Goal: Task Accomplishment & Management: Use online tool/utility

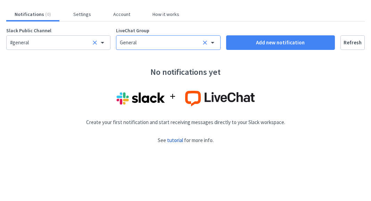
click at [157, 43] on div "General" at bounding box center [160, 43] width 81 height 8
click at [157, 43] on input "text" at bounding box center [161, 42] width 83 height 7
click at [35, 44] on div "#general" at bounding box center [50, 43] width 81 height 8
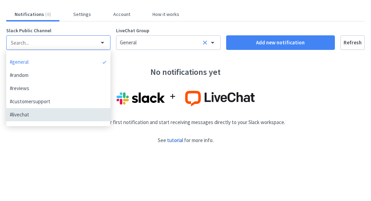
click at [43, 116] on div "#livechat" at bounding box center [55, 115] width 90 height 8
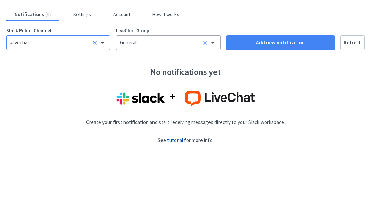
click at [169, 42] on div "General" at bounding box center [160, 43] width 81 height 8
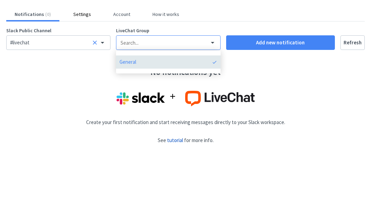
click at [69, 14] on button "Settings" at bounding box center [82, 14] width 34 height 6
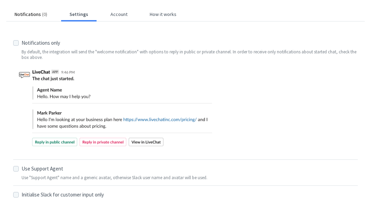
click at [19, 13] on button "Notifications ( 0 )" at bounding box center [30, 14] width 49 height 6
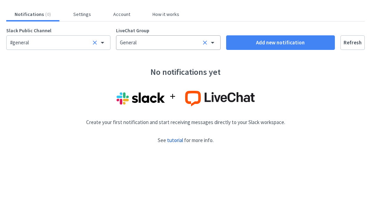
click at [142, 41] on div "General" at bounding box center [160, 43] width 81 height 8
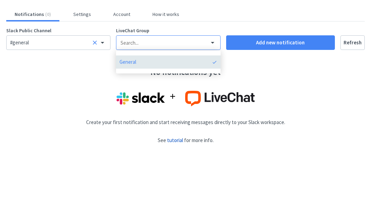
click at [142, 60] on div "General" at bounding box center [164, 62] width 90 height 8
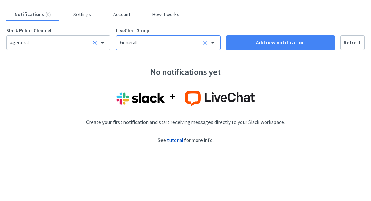
click at [201, 40] on icon at bounding box center [204, 42] width 7 height 7
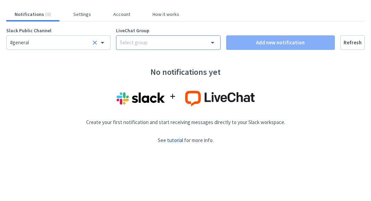
click at [171, 45] on div "Select group" at bounding box center [160, 43] width 81 height 8
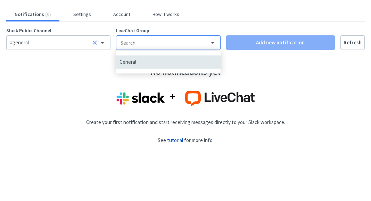
click at [41, 99] on div at bounding box center [185, 99] width 358 height 16
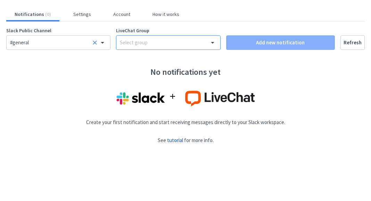
click at [130, 43] on div "Select group" at bounding box center [134, 43] width 28 height 8
